Goal: Task Accomplishment & Management: Use online tool/utility

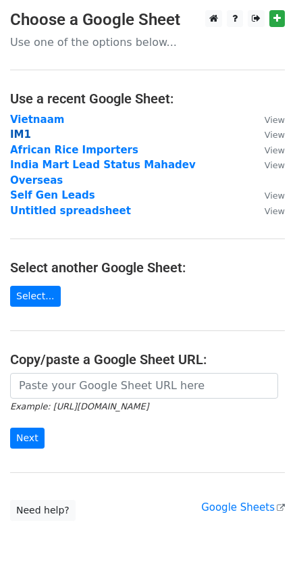
click at [20, 130] on strong "IM1" at bounding box center [20, 134] width 21 height 12
click at [20, 132] on strong "IM1" at bounding box center [20, 134] width 21 height 12
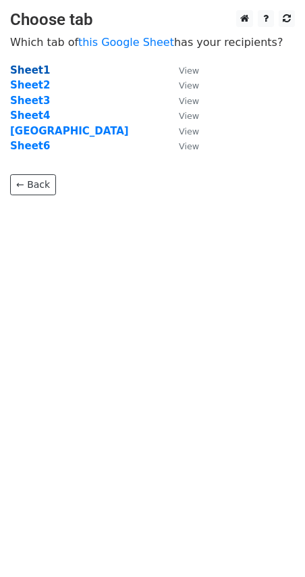
click at [30, 70] on strong "Sheet1" at bounding box center [30, 70] width 40 height 12
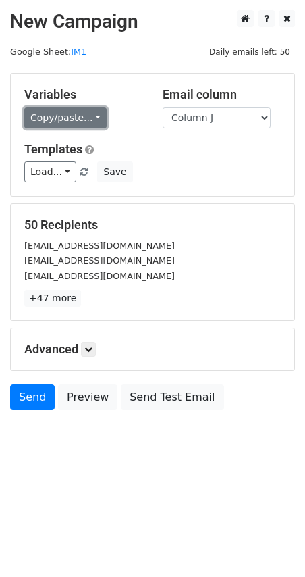
click at [59, 113] on link "Copy/paste..." at bounding box center [65, 117] width 82 height 21
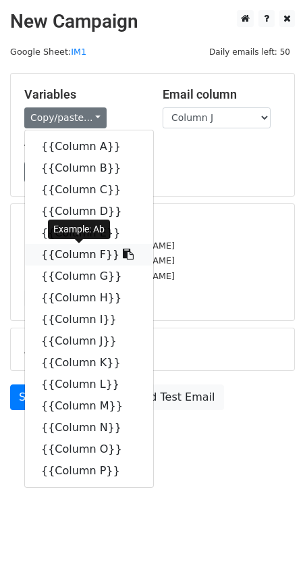
click at [72, 259] on link "{{Column F}}" at bounding box center [89, 255] width 128 height 22
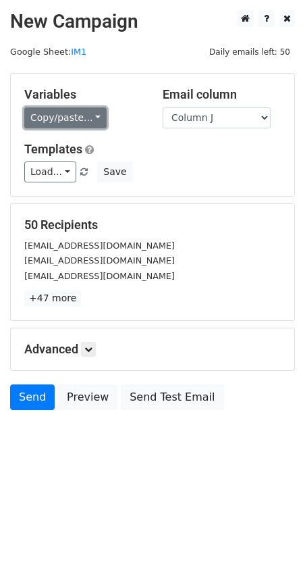
click at [61, 119] on link "Copy/paste..." at bounding box center [65, 117] width 82 height 21
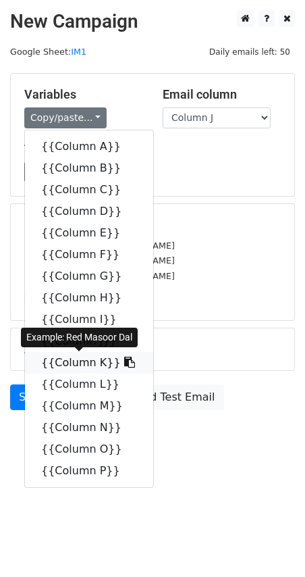
click at [92, 362] on link "{{Column K}}" at bounding box center [89, 363] width 128 height 22
